Goal: Navigation & Orientation: Go to known website

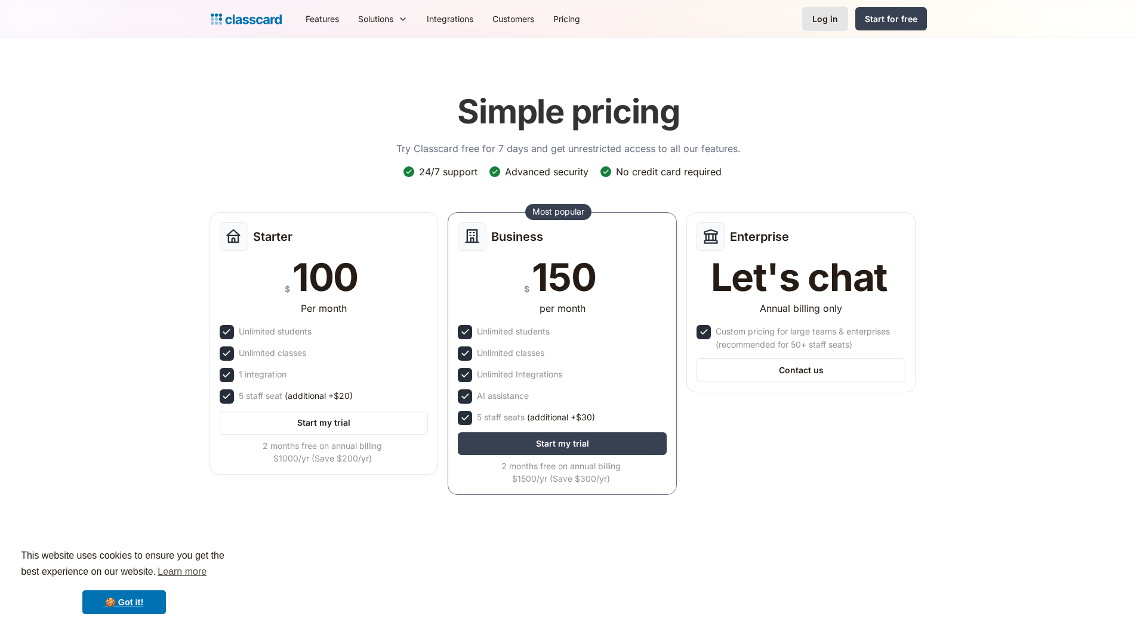
click at [814, 22] on div "Log in" at bounding box center [825, 19] width 26 height 13
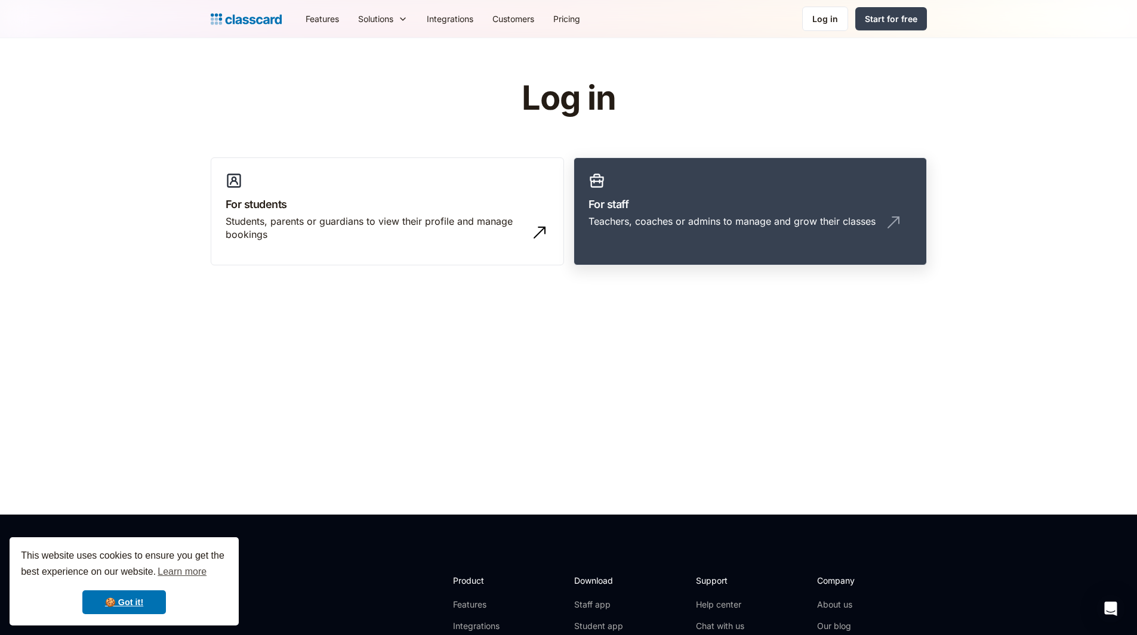
click at [611, 204] on h3 "For staff" at bounding box center [749, 204] width 323 height 16
